Goal: Transaction & Acquisition: Purchase product/service

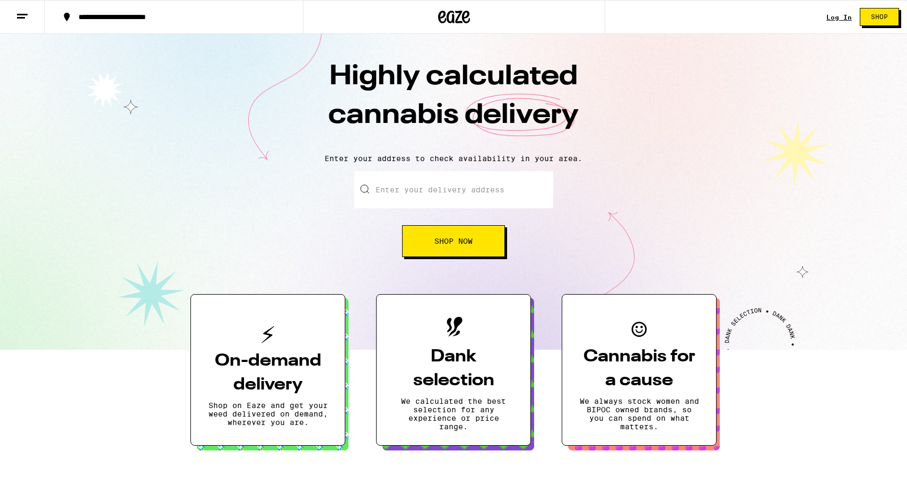
click at [842, 15] on link "Log In" at bounding box center [838, 17] width 25 height 7
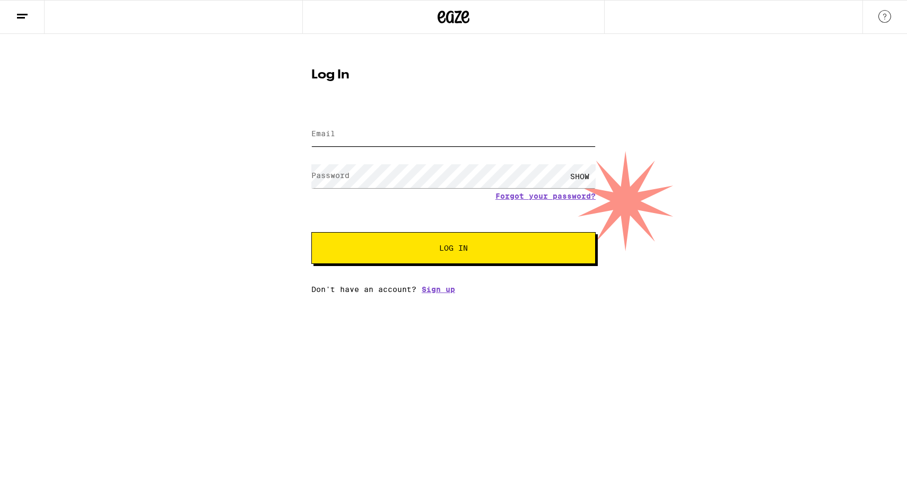
click at [347, 135] on input "Email" at bounding box center [453, 134] width 284 height 24
type input "[EMAIL_ADDRESS][DOMAIN_NAME]"
click at [311, 232] on button "Log In" at bounding box center [453, 248] width 284 height 32
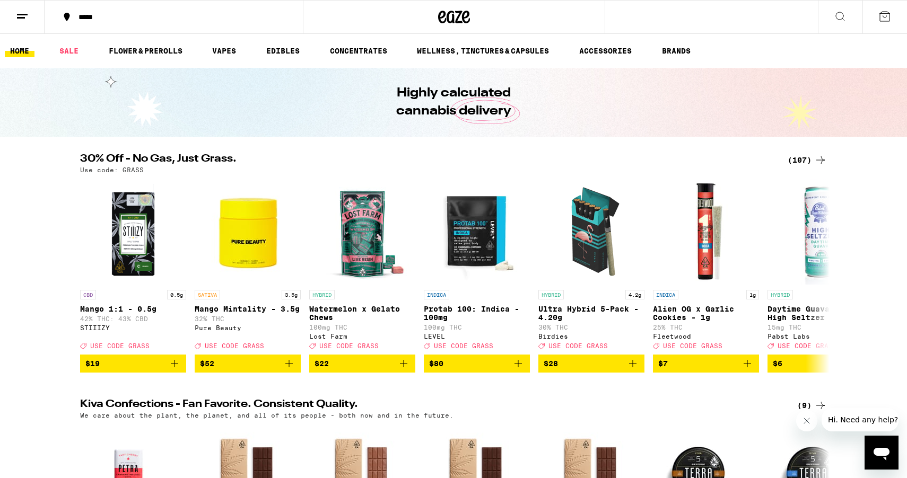
scroll to position [3, 0]
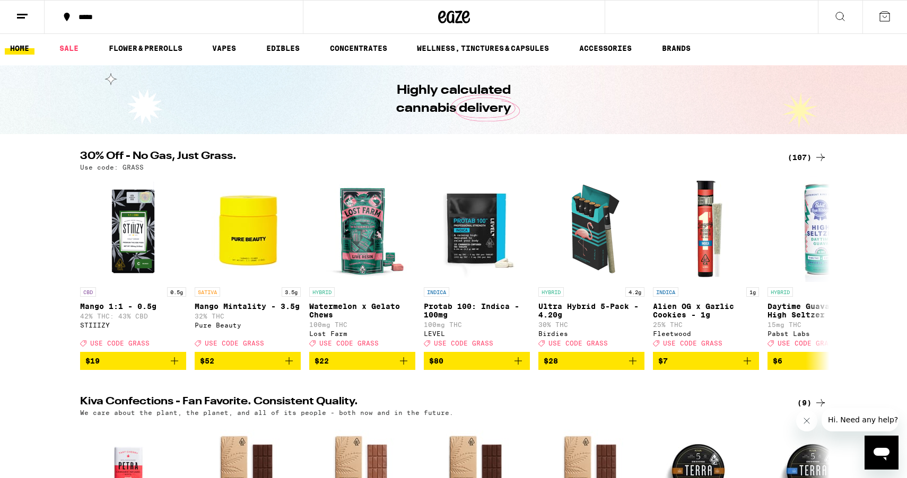
click at [803, 156] on div "(107)" at bounding box center [806, 157] width 39 height 13
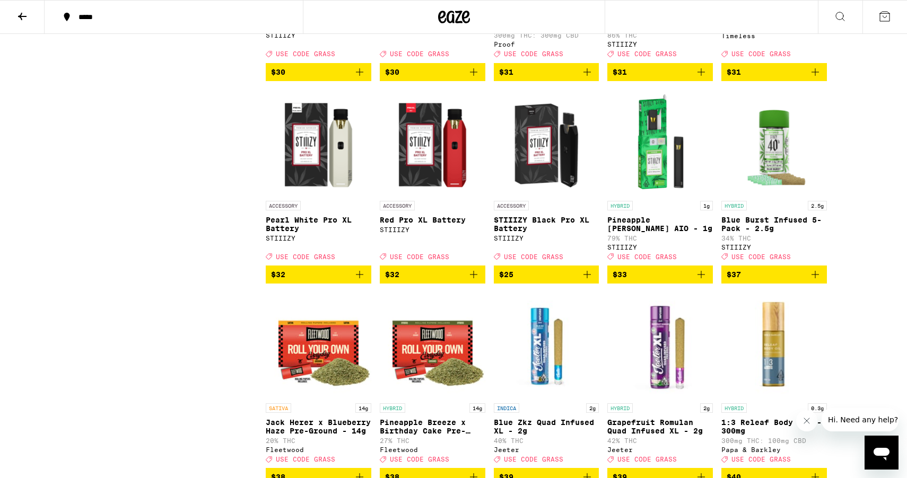
scroll to position [2839, 0]
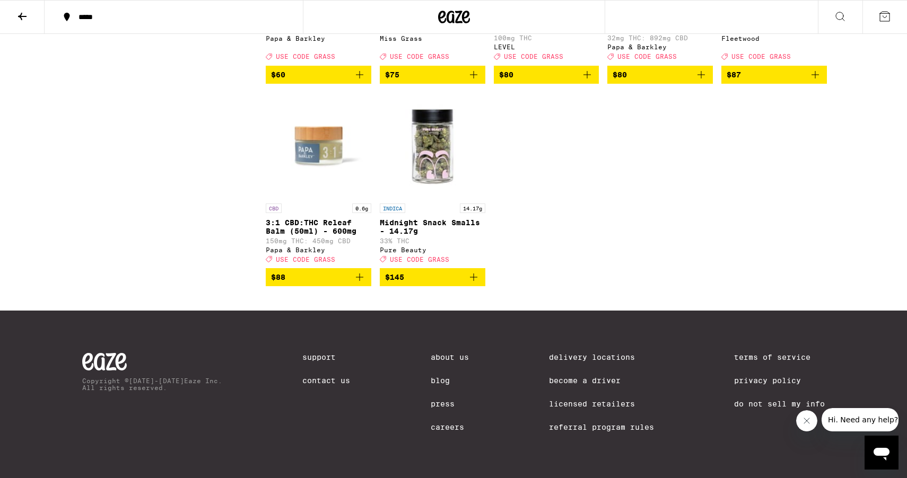
scroll to position [4456, 0]
click at [20, 11] on icon at bounding box center [22, 16] width 13 height 13
